Goal: Communication & Community: Answer question/provide support

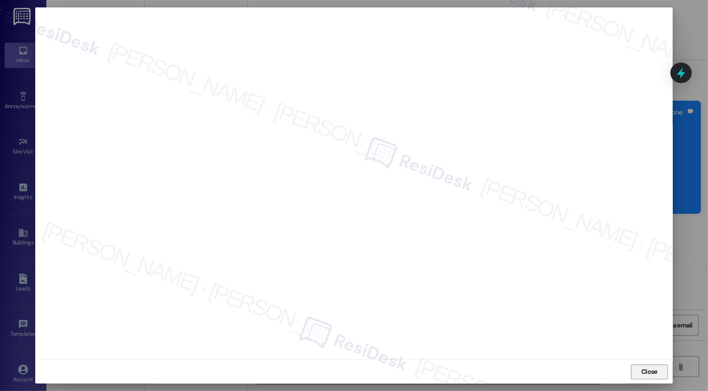
click at [653, 374] on span "Close" at bounding box center [650, 372] width 16 height 10
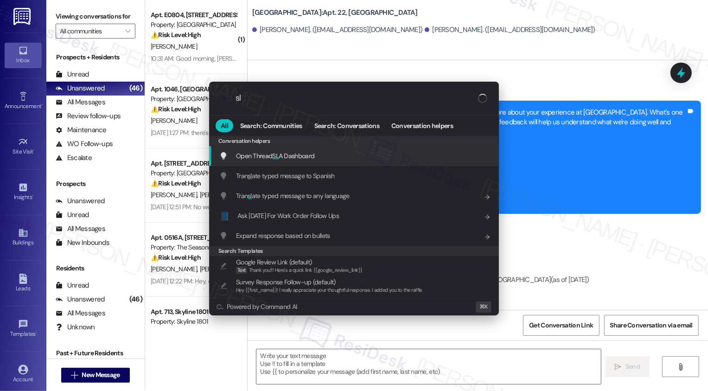
type input "sla"
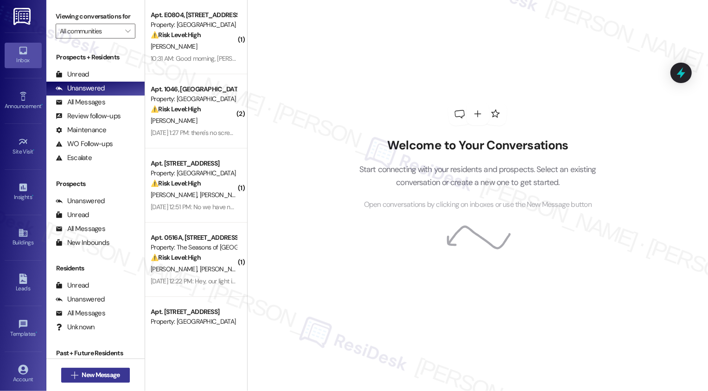
click at [107, 373] on span "New Message" at bounding box center [101, 375] width 38 height 10
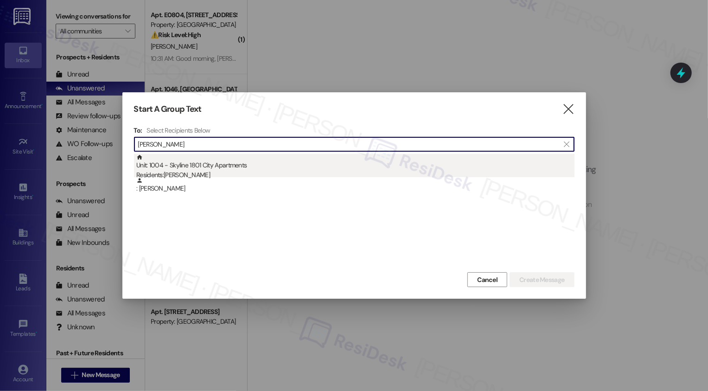
type input "Entringer"
click at [187, 171] on div "Residents: Steve Entringer" at bounding box center [355, 175] width 438 height 10
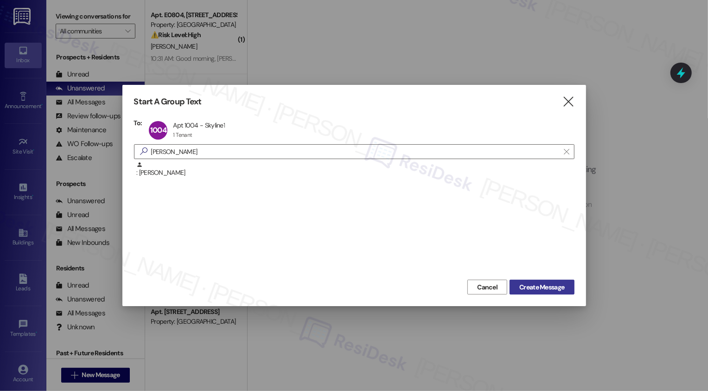
click at [540, 290] on span "Create Message" at bounding box center [542, 288] width 45 height 10
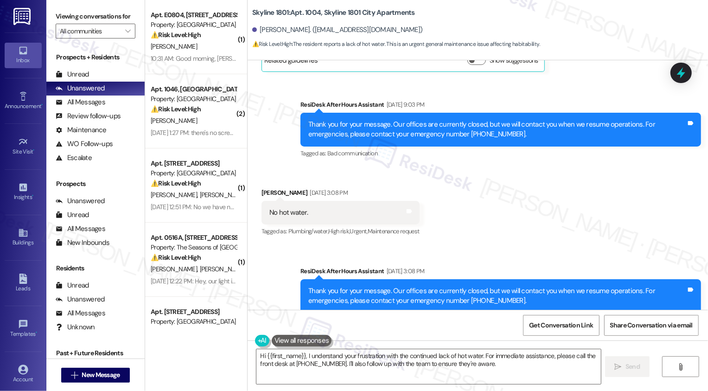
scroll to position [1554, 0]
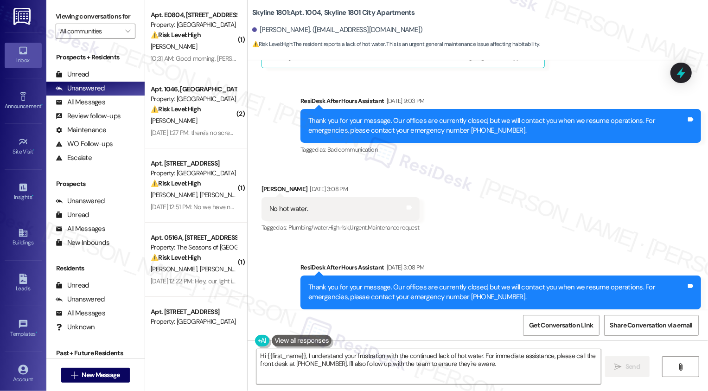
click at [485, 192] on div "Received via SMS Steve Entringer Sep 20, 2025 at 3:08 PM No hot water. Tags and…" at bounding box center [478, 202] width 461 height 78
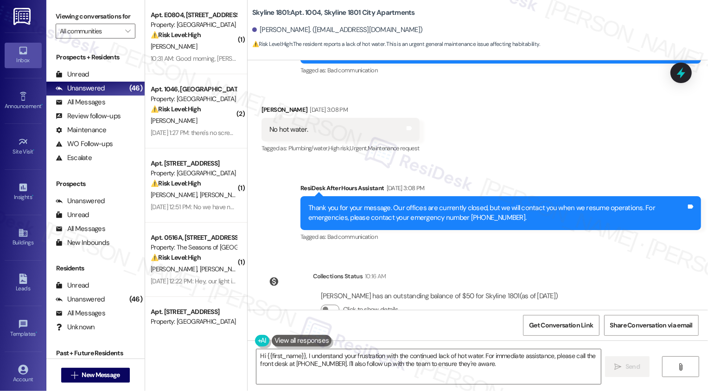
scroll to position [1649, 0]
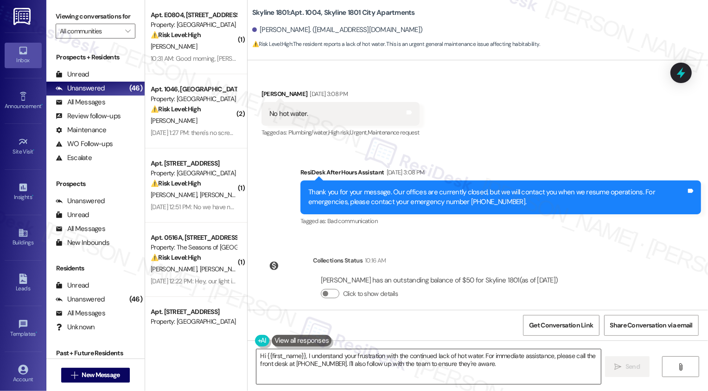
click at [323, 365] on textarea "Hi {{first_name}}, I understand your frustration with the continued lack of hot…" at bounding box center [429, 366] width 345 height 35
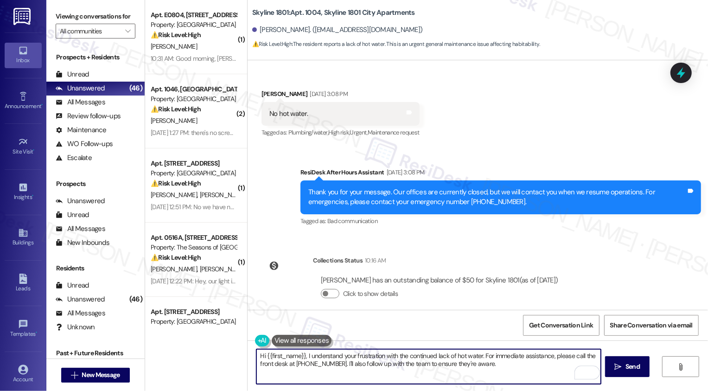
click at [257, 16] on b "Skyline 1801: Apt. 1004, Skyline 1801 City Apartments" at bounding box center [333, 13] width 163 height 10
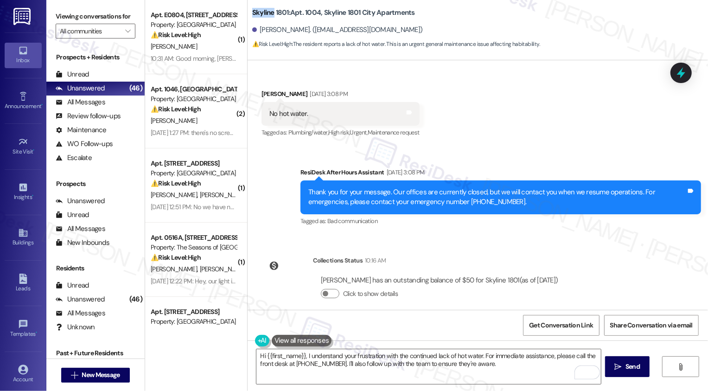
copy b "Skyline"
click at [309, 355] on textarea "Hi {{first_name}}, I understand your frustration with the continued lack of hot…" at bounding box center [429, 366] width 345 height 35
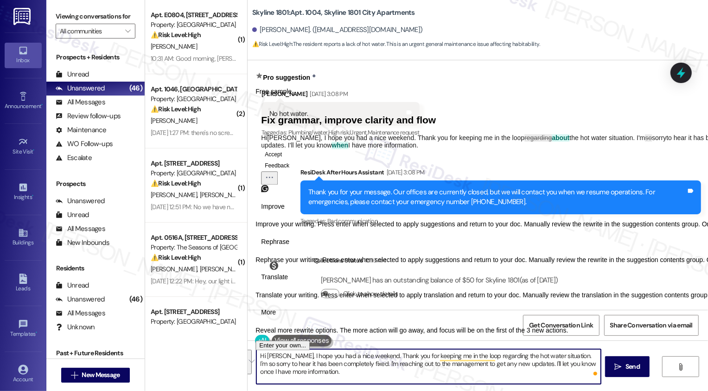
click at [289, 247] on span "Rephrase" at bounding box center [275, 242] width 28 height 10
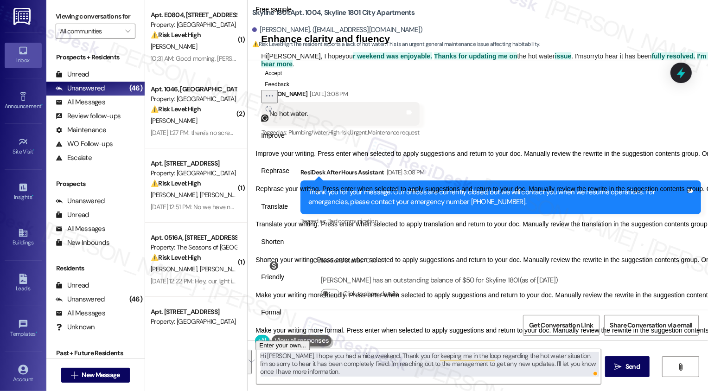
click at [284, 283] on span "Friendly" at bounding box center [272, 278] width 23 height 10
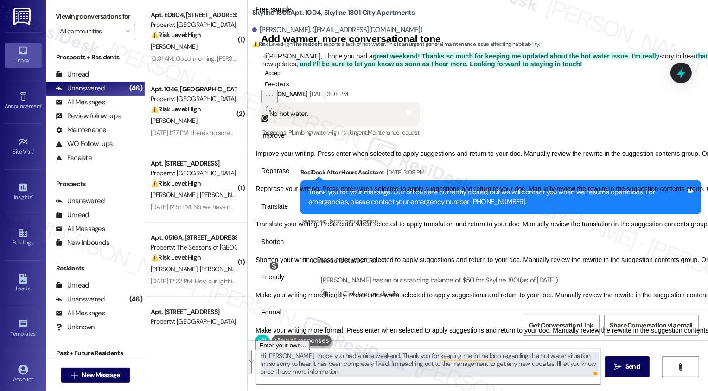
click at [286, 78] on button "Accept" at bounding box center [273, 72] width 25 height 11
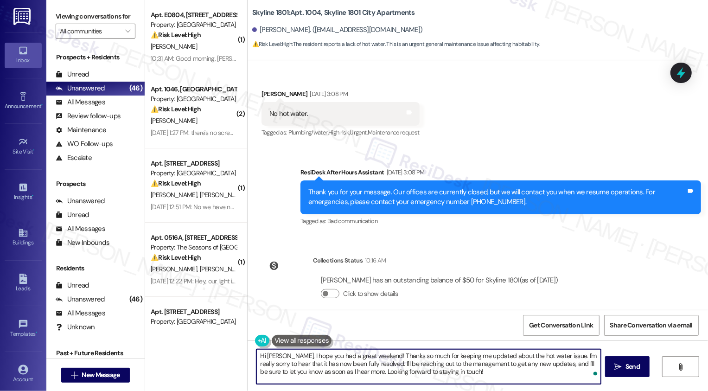
click at [301, 364] on textarea "Hi Steve, I hope you had a great weekend! Thanks so much for keeping me updated…" at bounding box center [429, 366] width 345 height 35
click at [346, 368] on textarea "Hi Steve, I hope you had a great weekend! Thanks so much for keeping me updated…" at bounding box center [429, 366] width 345 height 35
drag, startPoint x: 331, startPoint y: 373, endPoint x: 453, endPoint y: 387, distance: 122.8
click at [453, 386] on div "Hi Steve, I hope you had a great weekend! Thanks so much for keeping me updated…" at bounding box center [478, 376] width 461 height 70
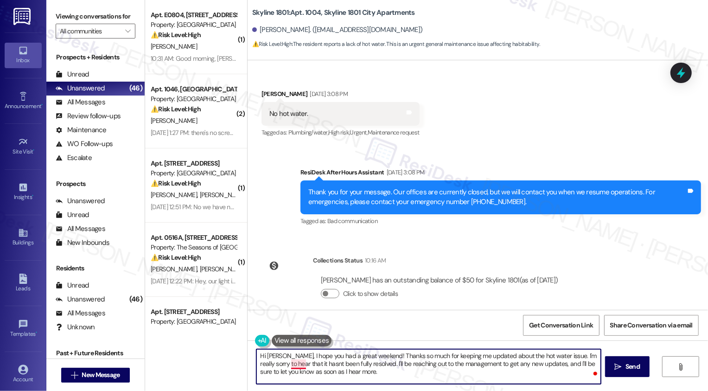
click at [288, 365] on textarea "Hi Steve, I hope you had a great weekend! Thanks so much for keeping me updated…" at bounding box center [429, 366] width 345 height 35
click at [351, 372] on textarea "Hi Steve, I hope you had a great weekend! Thanks so much for keeping me updated…" at bounding box center [429, 366] width 345 height 35
click at [403, 373] on textarea "Hi Steve, I hope you had a great weekend! Thanks so much for keeping me updated…" at bounding box center [429, 366] width 345 height 35
click at [435, 373] on textarea "Hi Steve, I hope you had a great weekend! Thanks so much for keeping me updated…" at bounding box center [429, 366] width 345 height 35
click at [367, 365] on textarea "Hi Steve, I hope you had a great weekend! Thanks so much for keeping me updated…" at bounding box center [429, 366] width 345 height 35
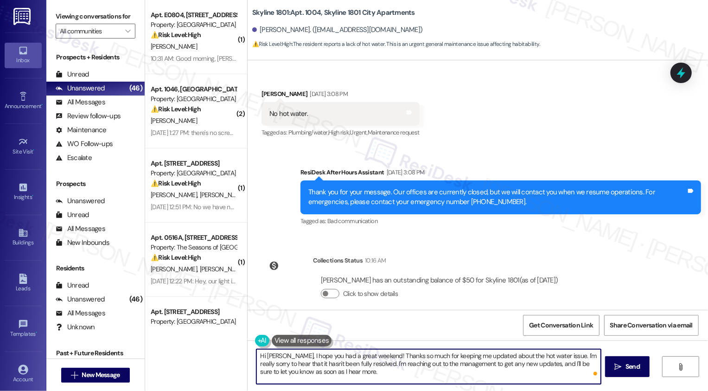
click at [392, 371] on textarea "Hi Steve, I hope you had a great weekend! Thanks so much for keeping me updated…" at bounding box center [429, 366] width 345 height 35
click at [412, 371] on textarea "Hi Steve, I hope you had a great weekend! Thanks so much for keeping me updated…" at bounding box center [429, 366] width 345 height 35
type textarea "Hi Steve, I hope you had a great weekend! Thanks so much for keeping me updated…"
click at [622, 374] on button " Send" at bounding box center [627, 366] width 45 height 21
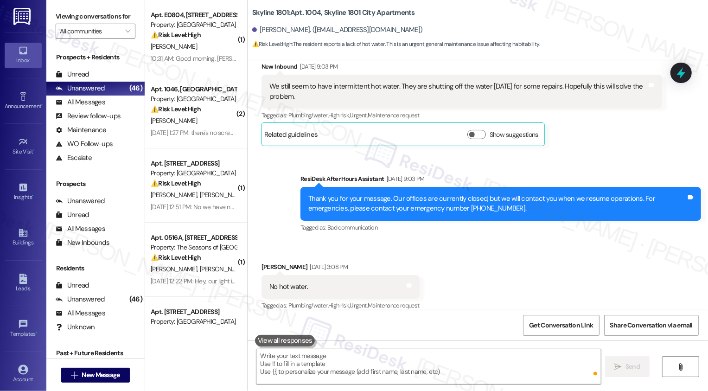
scroll to position [1475, 0]
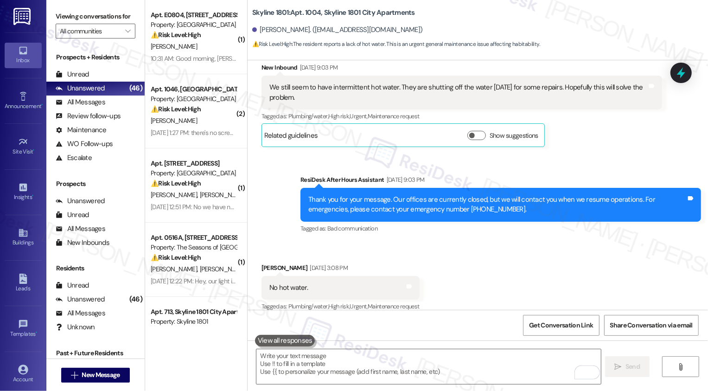
scroll to position [1734, 0]
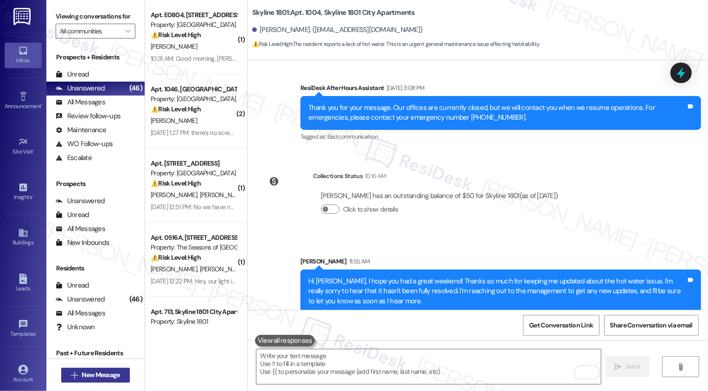
click at [111, 382] on button " New Message" at bounding box center [95, 375] width 69 height 15
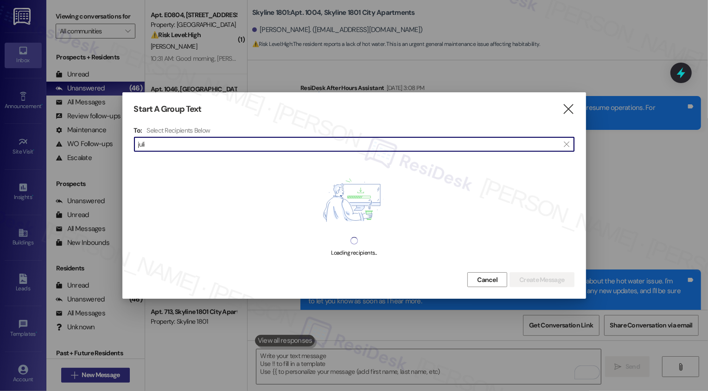
type input "julie"
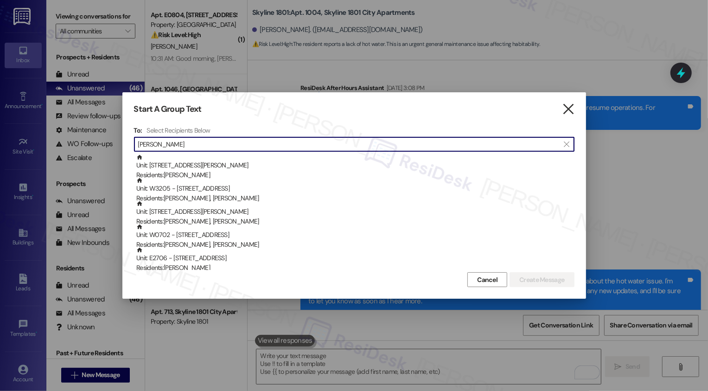
click at [564, 107] on icon "" at bounding box center [568, 109] width 13 height 10
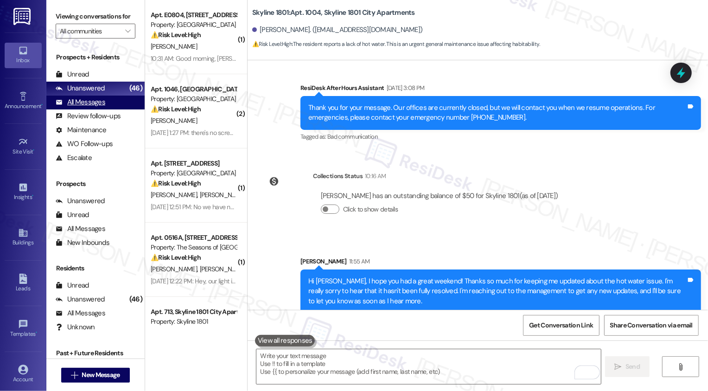
click at [118, 109] on div "All Messages (undefined)" at bounding box center [95, 103] width 98 height 14
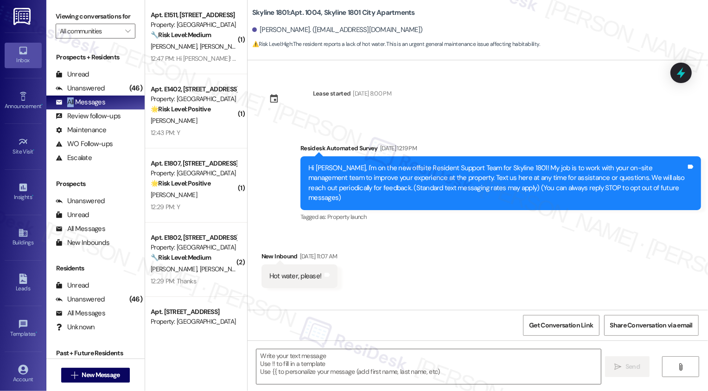
type textarea "Fetching suggested responses. Please feel free to read through the conversation…"
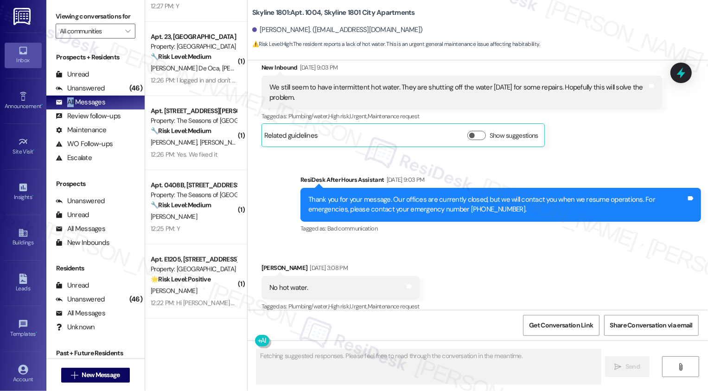
scroll to position [0, 0]
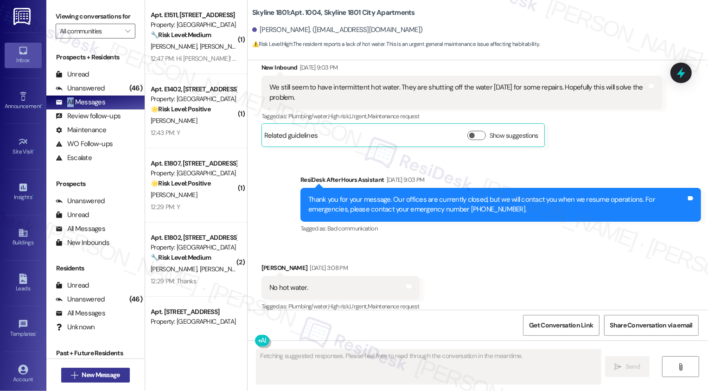
click at [95, 372] on span "New Message" at bounding box center [101, 375] width 38 height 10
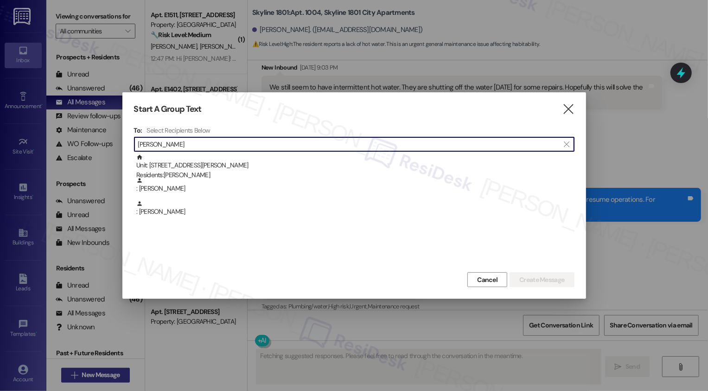
type input "julie gart"
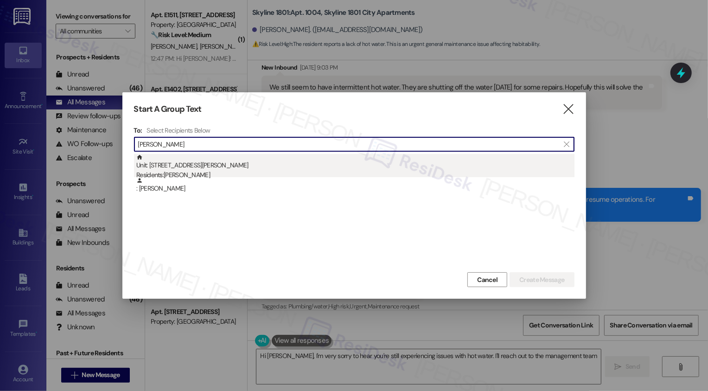
type textarea "Hi Steve, I'm very sorry to hear you're still experiencing issues with hot wate…"
type input "julie gart"
click at [212, 164] on div "Unit: 0519B - 3498 Seasons E Ellsworth Ave Residents: Julie Gart" at bounding box center [355, 167] width 438 height 26
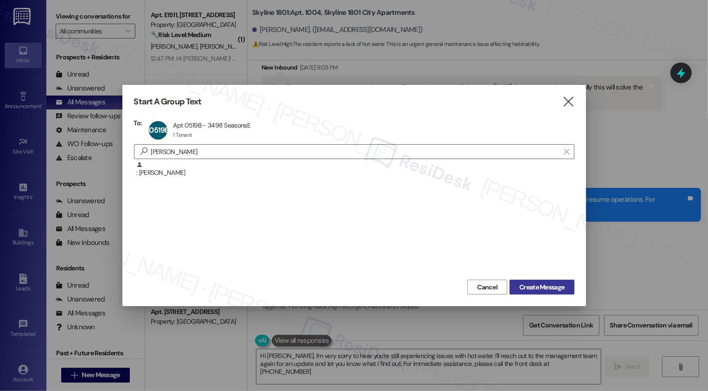
type textarea "Hi Steve, I'm very sorry to hear you're still experiencing issues with hot wate…"
click at [553, 284] on span "Create Message" at bounding box center [542, 288] width 45 height 10
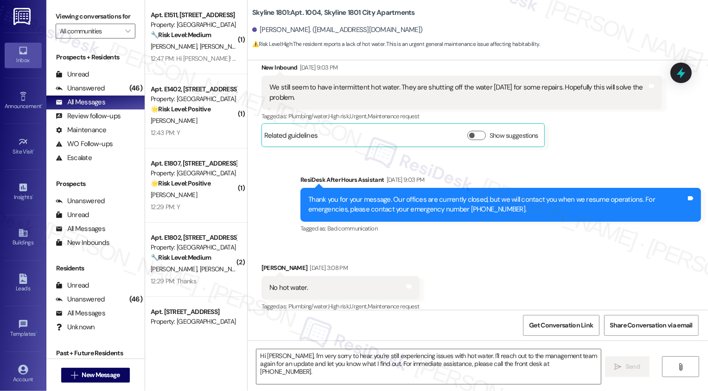
type textarea "Fetching suggested responses. Please feel free to read through the conversation…"
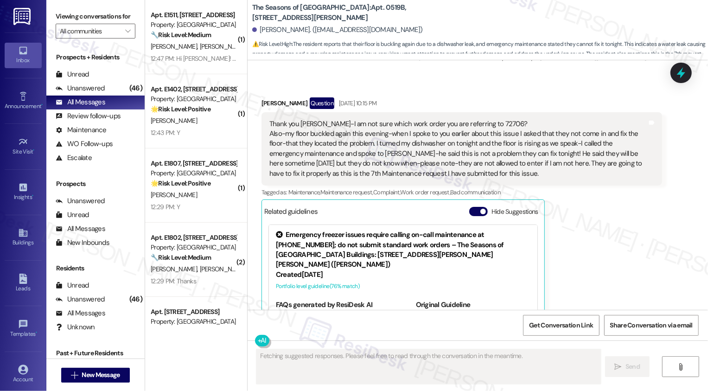
scroll to position [3673, 0]
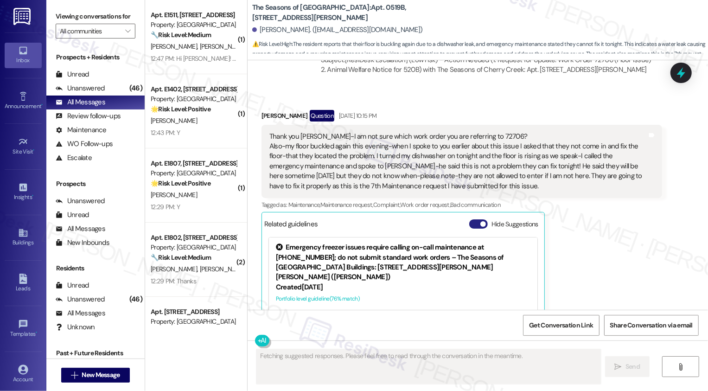
click at [470, 219] on button "Hide Suggestions" at bounding box center [479, 223] width 19 height 9
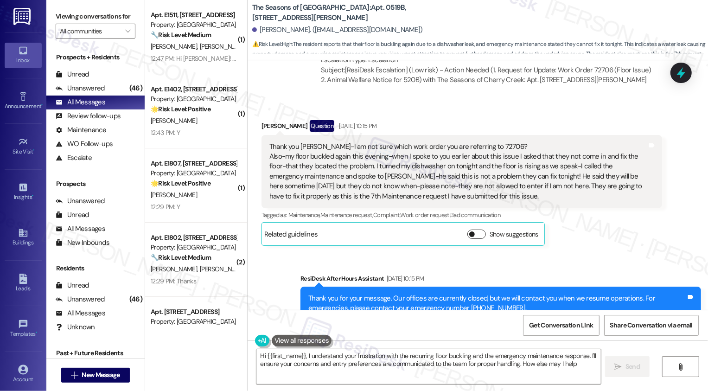
type textarea "Hi {{first_name}}, I understand your frustration with the recurring floor buckl…"
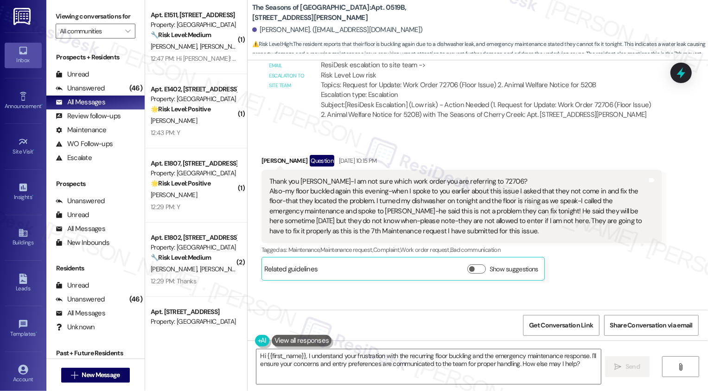
scroll to position [3682, 0]
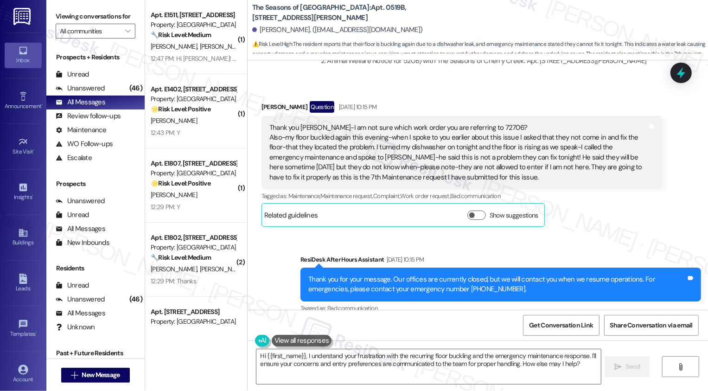
click at [470, 123] on div "Thank you Sarah-I am not sure which work order you are referring to 72706? Also…" at bounding box center [459, 153] width 378 height 60
copy div "72706"
click at [285, 240] on div "Sent via SMS ResiDesk After Hours Assistant Sep 19, 2025 at 10:15 PM Thank you …" at bounding box center [478, 278] width 461 height 88
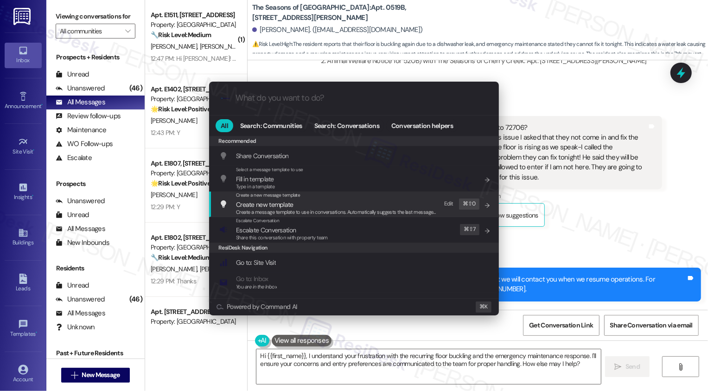
click at [600, 203] on div ".cls-1{fill:#0a055f;}.cls-2{fill:#0cc4c4;} resideskLogoBlueOrange All Search: C…" at bounding box center [354, 195] width 708 height 391
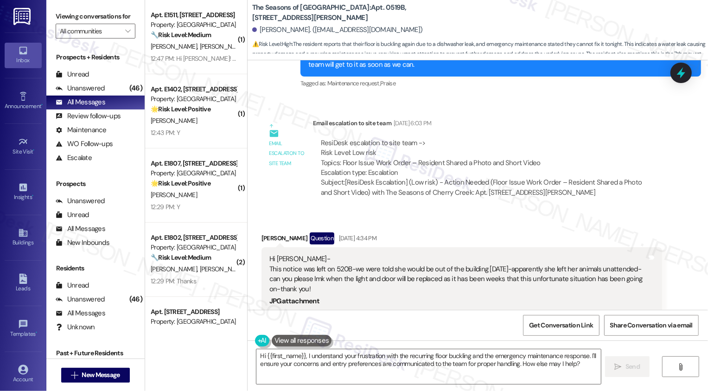
scroll to position [3019, 0]
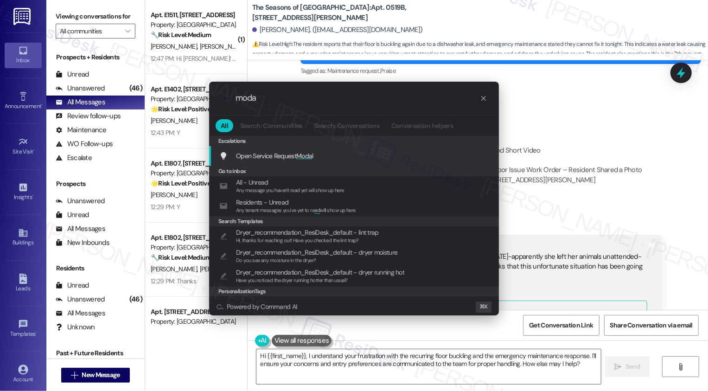
type input "modal"
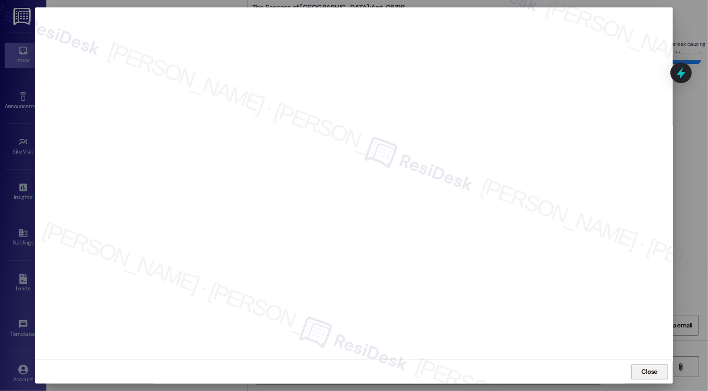
click at [657, 370] on span "Close" at bounding box center [650, 372] width 20 height 10
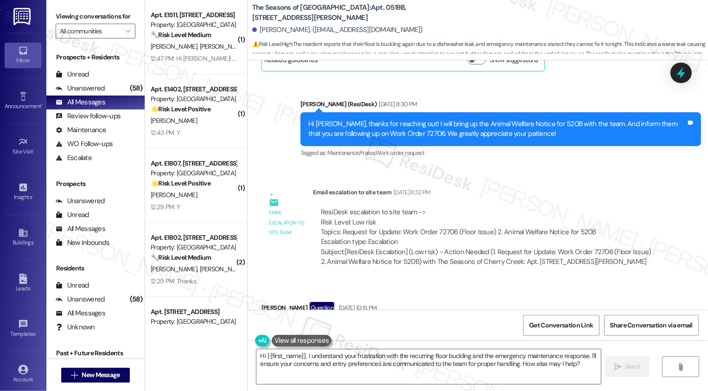
scroll to position [3682, 0]
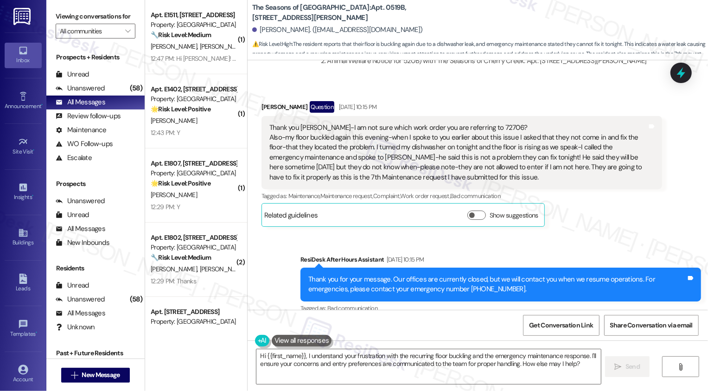
click at [465, 123] on div "Thank you Sarah-I am not sure which work order you are referring to 72706? Also…" at bounding box center [459, 153] width 378 height 60
copy div "72706"
click at [343, 357] on textarea "Hi {{first_name}}, I understand your frustration with the recurring floor buckl…" at bounding box center [429, 366] width 345 height 35
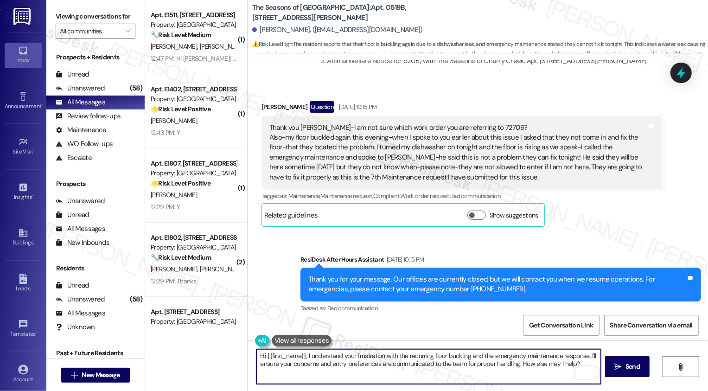
drag, startPoint x: 302, startPoint y: 355, endPoint x: 325, endPoint y: 380, distance: 33.5
click at [325, 380] on textarea "Hi {{first_name}}, I understand your frustration with the recurring floor buckl…" at bounding box center [429, 366] width 345 height 35
click at [472, 123] on div "Thank you Sarah-I am not sure which work order you are referring to 72706? Also…" at bounding box center [459, 153] width 378 height 60
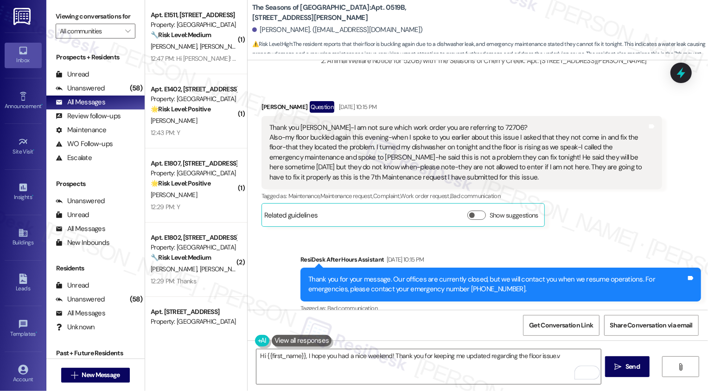
click at [472, 123] on div "Thank you Sarah-I am not sure which work order you are referring to 72706? Also…" at bounding box center [459, 153] width 378 height 60
copy div "72706"
click at [560, 354] on textarea "Hi {{first_name}}, I hope you had a nice weekend! Thank you for keeping me upda…" at bounding box center [429, 366] width 345 height 35
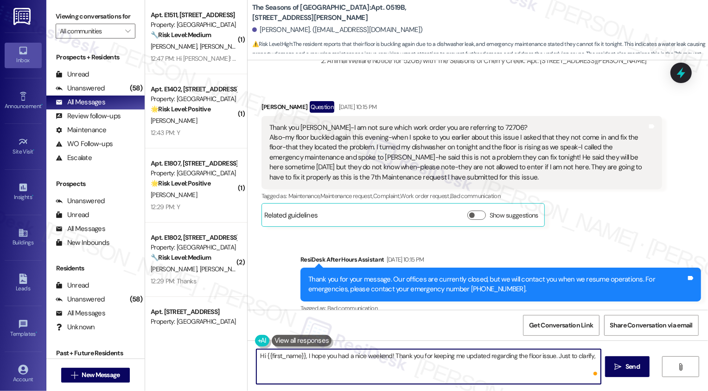
paste textarea "72706"
click at [257, 365] on textarea "Hi {{first_name}}, I hope you had a nice weekend! Thank you for keeping me upda…" at bounding box center [429, 366] width 345 height 35
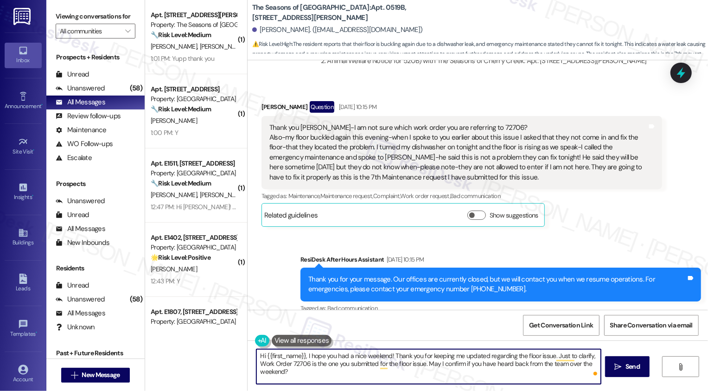
click at [333, 374] on textarea "Hi {{first_name}}, I hope you had a nice weekend! Thank you for keeping me upda…" at bounding box center [429, 366] width 345 height 35
click at [447, 382] on textarea "Hi {{first_name}}, I hope you had a nice weekend! Thank you for keeping me upda…" at bounding box center [429, 366] width 345 height 35
drag, startPoint x: 562, startPoint y: 364, endPoint x: 564, endPoint y: 373, distance: 9.9
click at [564, 373] on textarea "Hi {{first_name}}, I hope you had a nice weekend! Thank you for keeping me upda…" at bounding box center [429, 366] width 345 height 35
type textarea "Hi {{first_name}}, I hope you had a nice weekend! Thank you for keeping me upda…"
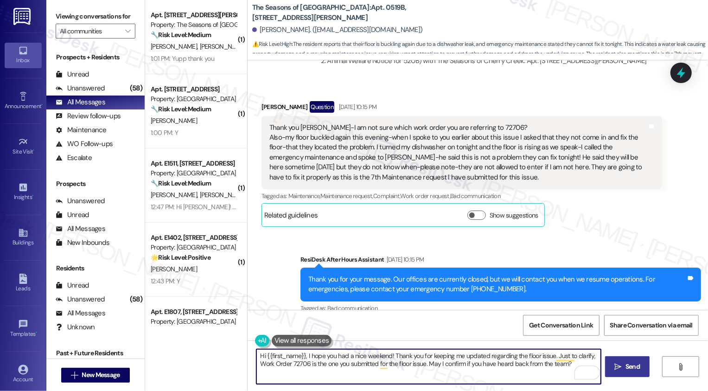
click at [616, 368] on icon "" at bounding box center [618, 366] width 7 height 7
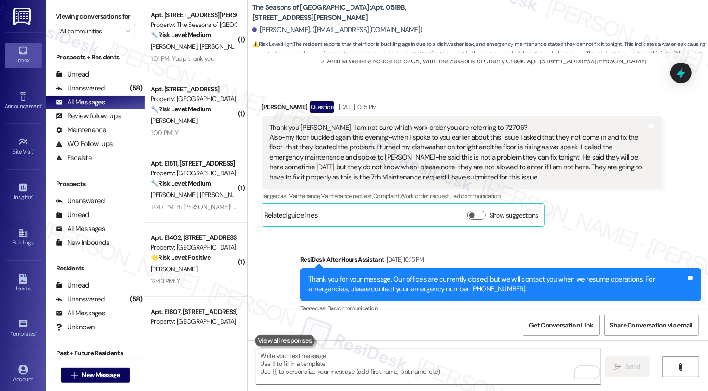
scroll to position [3756, 0]
